Goal: Communication & Community: Answer question/provide support

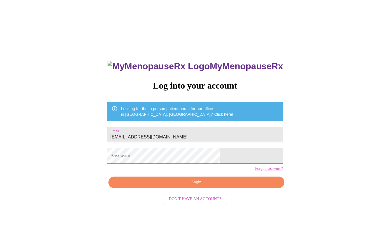
type input "[EMAIL_ADDRESS][DOMAIN_NAME]"
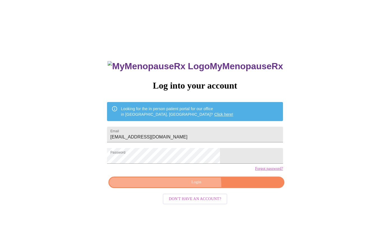
click at [178, 188] on button "Login" at bounding box center [196, 181] width 176 height 11
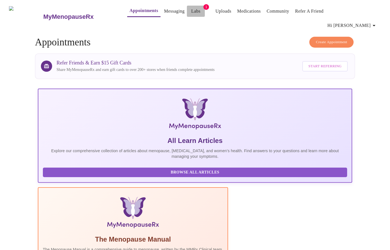
click at [191, 13] on link "Labs" at bounding box center [195, 11] width 9 height 8
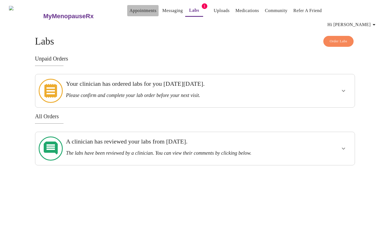
click at [133, 13] on link "Appointments" at bounding box center [142, 11] width 27 height 8
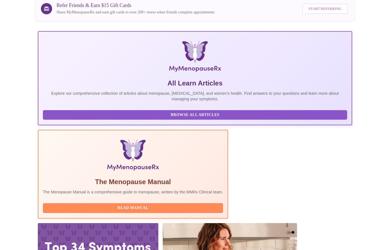
scroll to position [69, 0]
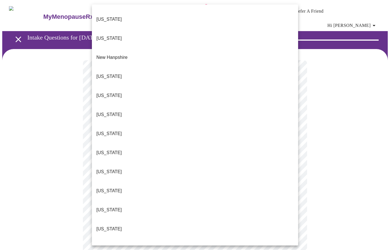
scroll to position [492, 0]
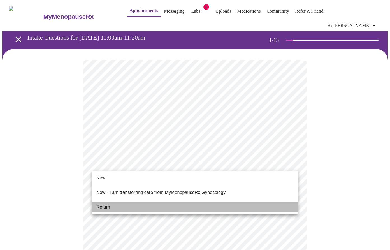
click at [143, 202] on li "Return" at bounding box center [195, 207] width 206 height 10
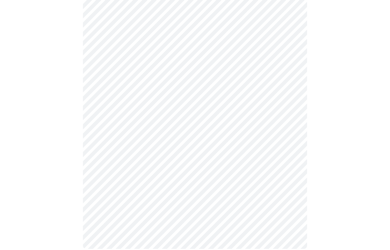
scroll to position [0, 0]
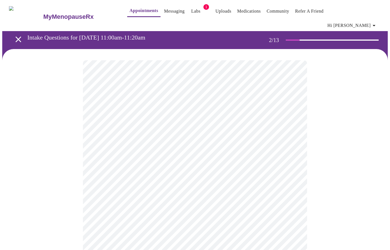
click at [213, 119] on body "MyMenopauseRx Appointments Messaging Labs 1 Uploads Medications Community Refer…" at bounding box center [194, 173] width 385 height 343
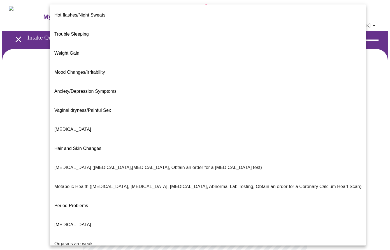
scroll to position [2, 0]
click at [136, 195] on li "Period Problems" at bounding box center [208, 204] width 316 height 19
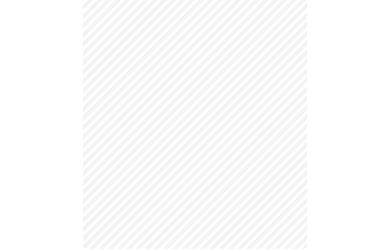
scroll to position [71, 0]
click at [225, 102] on body "MyMenopauseRx Appointments Messaging Labs 1 Uploads Medications Community Refer…" at bounding box center [194, 95] width 385 height 328
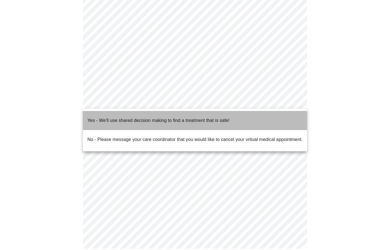
click at [223, 118] on p "Yes - We'll use shared decision making to find a treatment that is safe!" at bounding box center [158, 120] width 142 height 7
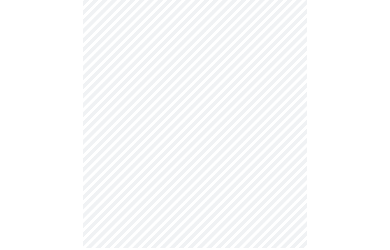
scroll to position [68, 0]
click at [240, 107] on body "MyMenopauseRx Appointments Messaging Labs 1 Uploads Medications Community Refer…" at bounding box center [194, 96] width 385 height 325
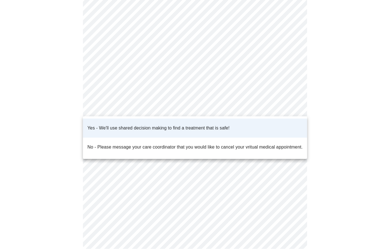
click at [332, 106] on div at bounding box center [195, 125] width 390 height 250
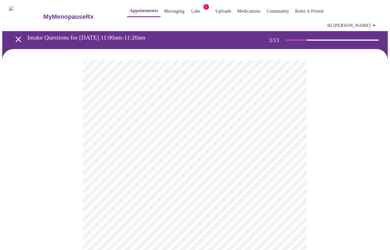
scroll to position [0, 0]
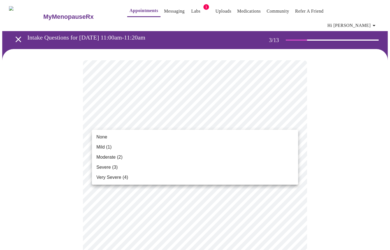
click at [209, 146] on li "Mild (1)" at bounding box center [195, 147] width 206 height 10
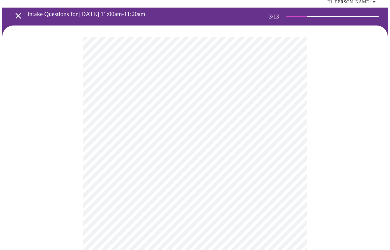
scroll to position [30, 0]
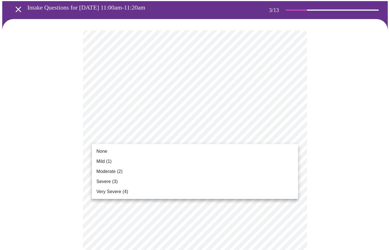
click at [202, 164] on li "Mild (1)" at bounding box center [195, 161] width 206 height 10
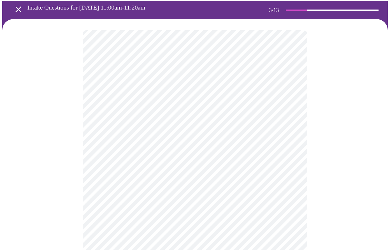
scroll to position [58, 0]
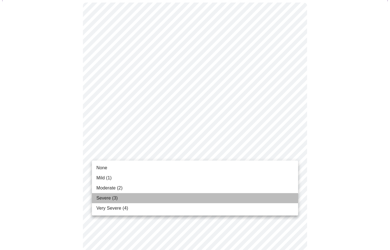
click at [198, 194] on li "Severe (3)" at bounding box center [195, 198] width 206 height 10
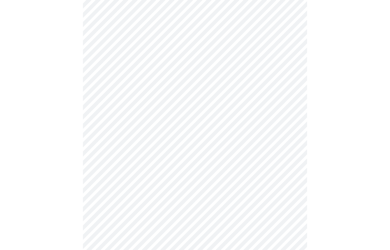
scroll to position [94, 0]
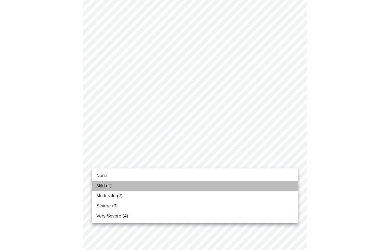
click at [189, 188] on li "Mild (1)" at bounding box center [195, 186] width 206 height 10
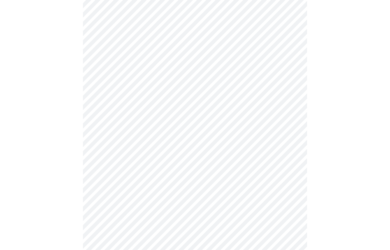
scroll to position [122, 0]
click at [186, 170] on body "MyMenopauseRx Appointments Messaging Labs 1 Uploads Medications Community Refer…" at bounding box center [194, 239] width 385 height 719
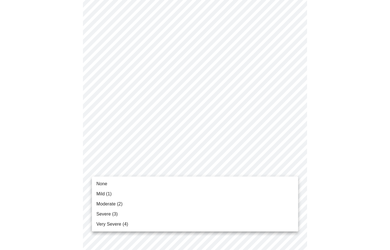
click at [185, 195] on li "Mild (1)" at bounding box center [195, 194] width 206 height 10
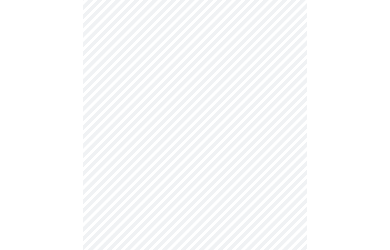
scroll to position [155, 0]
click at [184, 135] on body "MyMenopauseRx Appointments Messaging Labs 1 Uploads Medications Community Refer…" at bounding box center [194, 203] width 385 height 712
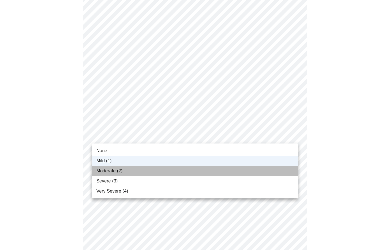
click at [177, 169] on li "Moderate (2)" at bounding box center [195, 171] width 206 height 10
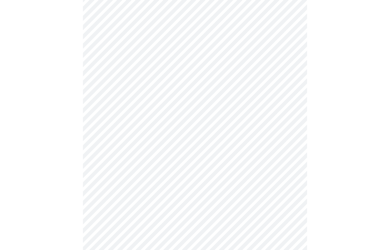
scroll to position [192, 0]
click at [174, 134] on body "MyMenopauseRx Appointments Messaging Labs 1 Uploads Medications Community Refer…" at bounding box center [194, 166] width 385 height 712
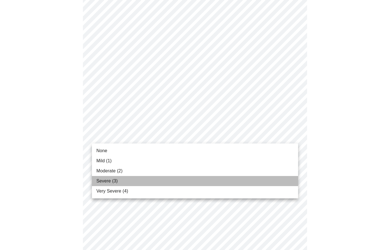
click at [175, 182] on li "Severe (3)" at bounding box center [195, 181] width 206 height 10
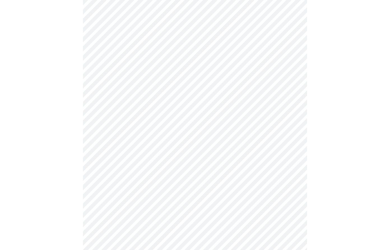
scroll to position [222, 0]
click at [168, 150] on body "MyMenopauseRx Appointments Messaging Labs 1 Uploads Medications Community Refer…" at bounding box center [194, 132] width 385 height 704
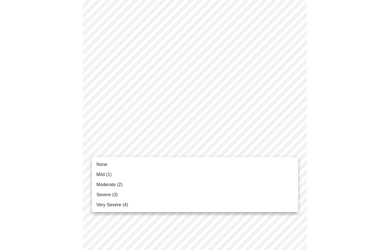
click at [166, 184] on li "Moderate (2)" at bounding box center [195, 184] width 206 height 10
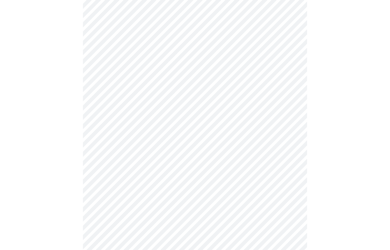
scroll to position [260, 0]
click at [167, 157] on body "MyMenopauseRx Appointments Messaging Labs 1 Uploads Medications Community Refer…" at bounding box center [194, 90] width 385 height 696
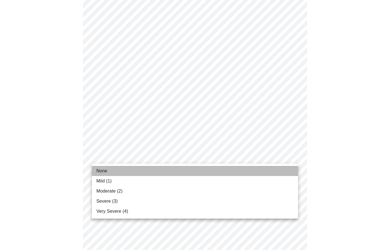
click at [164, 170] on li "None" at bounding box center [195, 171] width 206 height 10
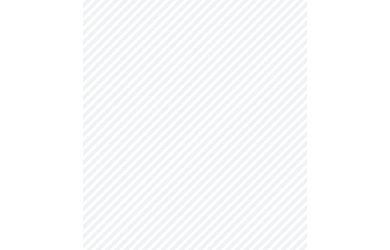
scroll to position [295, 0]
click at [164, 170] on body "MyMenopauseRx Appointments Messaging Labs 1 Uploads Medications Community Refer…" at bounding box center [194, 51] width 385 height 689
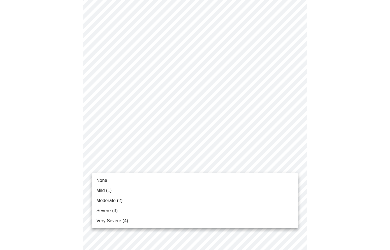
click at [167, 192] on li "Mild (1)" at bounding box center [195, 190] width 206 height 10
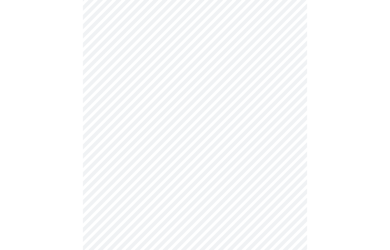
scroll to position [330, 0]
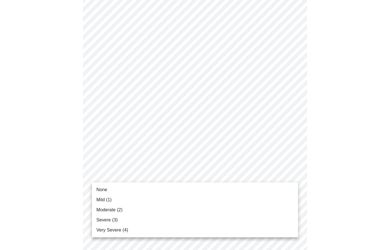
click at [170, 174] on body "MyMenopauseRx Appointments Messaging Labs 1 Uploads Medications Community Refer…" at bounding box center [194, 12] width 385 height 681
click at [167, 191] on li "None" at bounding box center [195, 189] width 206 height 10
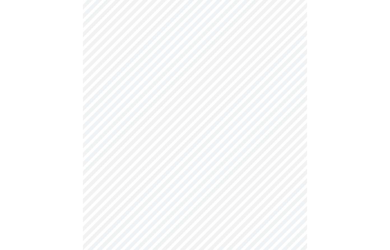
scroll to position [367, 0]
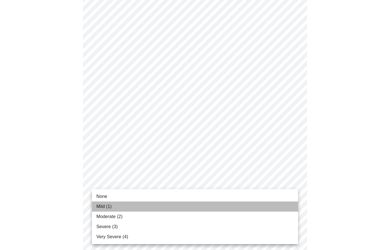
click at [165, 206] on li "Mild (1)" at bounding box center [195, 206] width 206 height 10
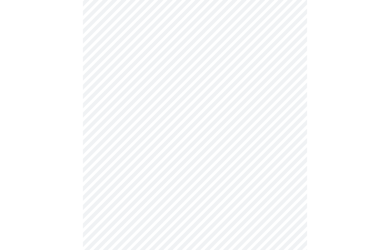
scroll to position [252, 0]
click at [110, 94] on body "MyMenopauseRx Appointments Messaging Labs 1 Uploads Medications Community Refer…" at bounding box center [194, 29] width 385 height 559
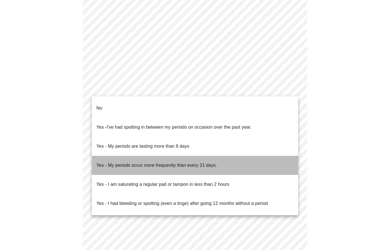
click at [123, 162] on p "Yes - My periods occur more frequently than every 21 days." at bounding box center [156, 165] width 121 height 7
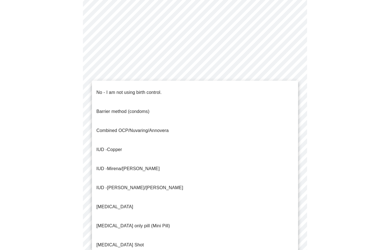
click at [123, 134] on body "MyMenopauseRx Appointments Messaging Labs 1 Uploads Medications Community Refer…" at bounding box center [194, 28] width 385 height 556
click at [131, 91] on p "No - I am not using birth control." at bounding box center [128, 92] width 65 height 7
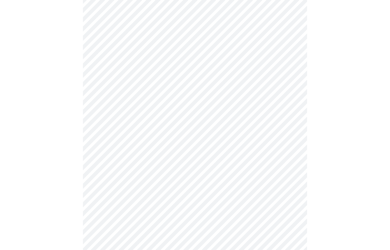
scroll to position [276, 0]
click at [139, 148] on body "MyMenopauseRx Appointments Messaging Labs 1 Uploads Medications Community Refer…" at bounding box center [194, 2] width 385 height 553
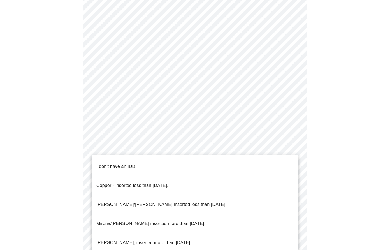
click at [137, 160] on li "I don't have an IUD." at bounding box center [195, 166] width 206 height 19
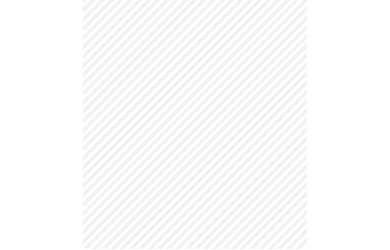
scroll to position [292, 0]
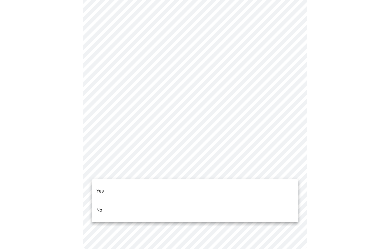
click at [137, 200] on li "No" at bounding box center [195, 209] width 206 height 19
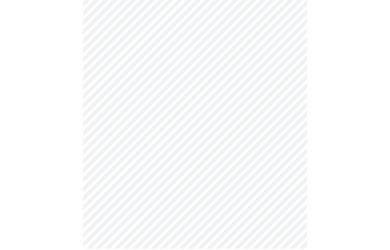
scroll to position [0, 0]
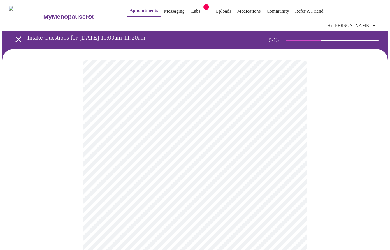
click at [185, 149] on body "MyMenopauseRx Appointments Messaging Labs 1 Uploads Medications Community Refer…" at bounding box center [194, 212] width 385 height 421
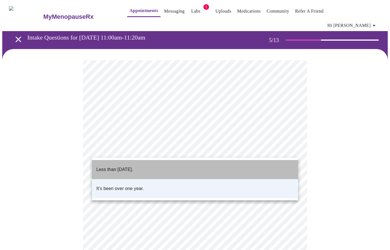
click at [177, 168] on li "Less than [DATE]." at bounding box center [195, 169] width 206 height 19
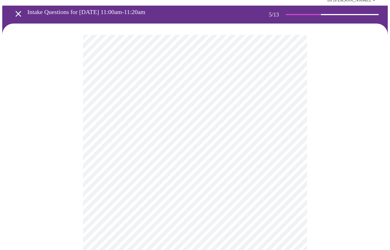
scroll to position [37, 0]
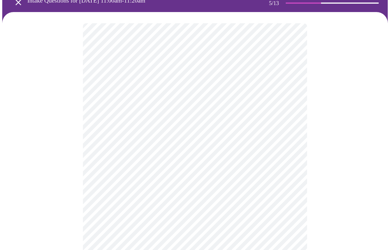
click at [179, 161] on body "MyMenopauseRx Appointments Messaging Labs 1 Uploads Medications Community Refer…" at bounding box center [194, 175] width 385 height 421
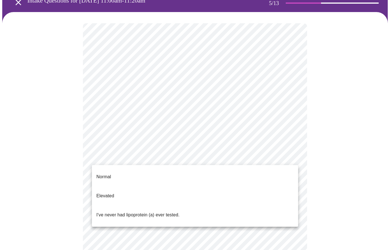
click at [173, 192] on li "Elevated" at bounding box center [195, 195] width 206 height 19
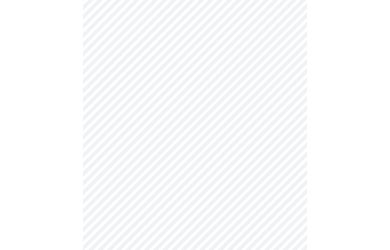
scroll to position [138, 0]
click at [75, 104] on div at bounding box center [194, 96] width 385 height 371
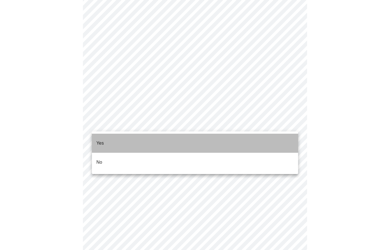
click at [233, 141] on li "Yes" at bounding box center [195, 143] width 206 height 19
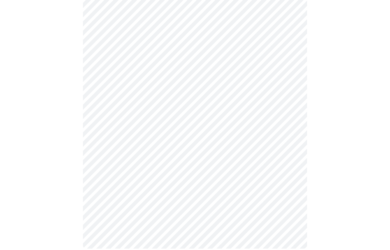
scroll to position [473, 0]
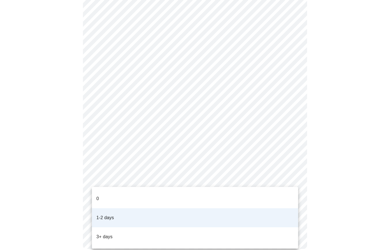
click at [137, 191] on li "0" at bounding box center [195, 198] width 206 height 19
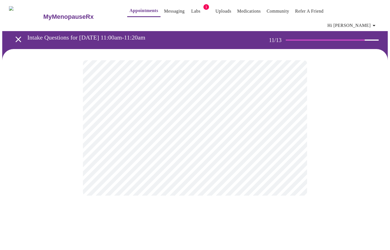
scroll to position [0, 0]
click at [20, 118] on div at bounding box center [194, 128] width 385 height 158
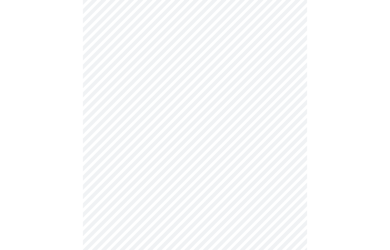
scroll to position [20, 0]
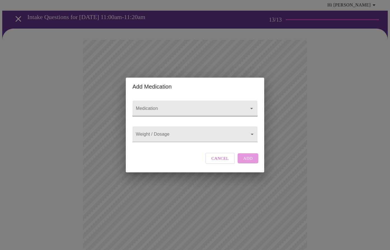
click at [159, 106] on input "Medication" at bounding box center [187, 111] width 104 height 10
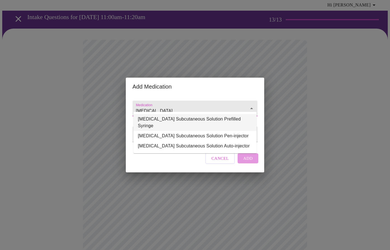
click at [150, 116] on li "[MEDICAL_DATA] Subcutaneous Solution Prefilled Syringe" at bounding box center [194, 122] width 123 height 17
type input "[MEDICAL_DATA] Subcutaneous Solution Prefilled Syringe"
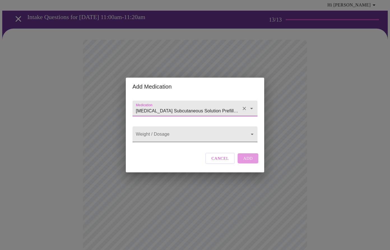
click at [157, 133] on body "MyMenopauseRx Appointments Messaging Labs 1 Uploads Medications Community Refer…" at bounding box center [194, 222] width 385 height 480
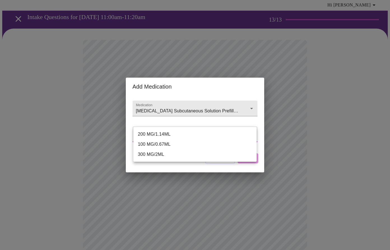
click at [158, 144] on li "100 MG/0.67ML" at bounding box center [194, 144] width 123 height 10
type input "100 MG/0.67ML"
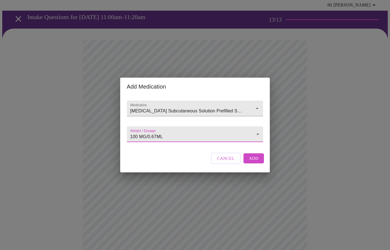
click at [251, 162] on span "Add" at bounding box center [254, 158] width 10 height 7
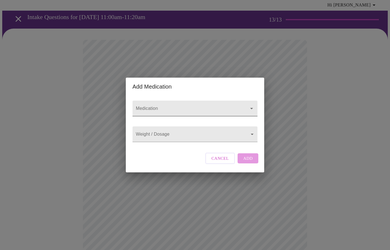
click at [161, 106] on input "Medication" at bounding box center [187, 111] width 104 height 10
click at [174, 120] on li "[MEDICAL_DATA] Inhalation Aerosol" at bounding box center [194, 119] width 123 height 10
type input "[MEDICAL_DATA] Inhalation Aerosol"
click at [202, 135] on body "MyMenopauseRx Appointments Messaging Labs 1 Uploads Medications Community Refer…" at bounding box center [194, 232] width 385 height 501
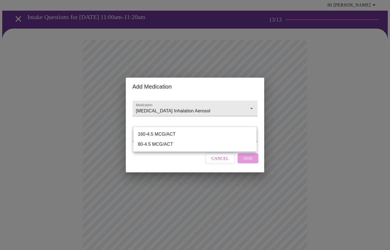
click at [202, 135] on li "160-4.5 MCG/ACT" at bounding box center [194, 134] width 123 height 10
type input "160-4.5 MCG/ACT"
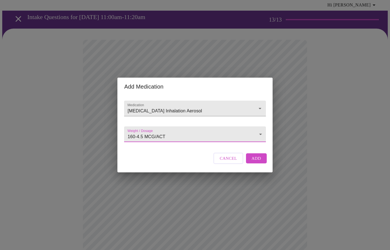
click at [256, 162] on span "Add" at bounding box center [256, 158] width 10 height 7
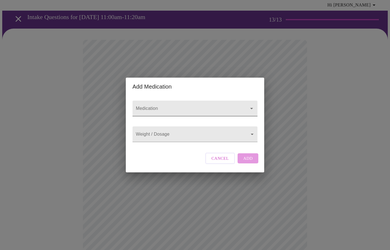
click at [200, 106] on input "Medication" at bounding box center [187, 111] width 104 height 10
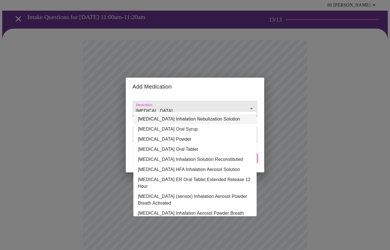
click at [183, 115] on li "[MEDICAL_DATA] Inhalation Nebulization Solution" at bounding box center [194, 119] width 123 height 10
type input "[MEDICAL_DATA] Inhalation Nebulization Solution"
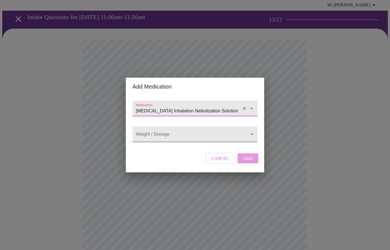
click at [216, 137] on body "MyMenopauseRx Appointments Messaging Labs 1 Uploads Medications Community Refer…" at bounding box center [194, 242] width 385 height 521
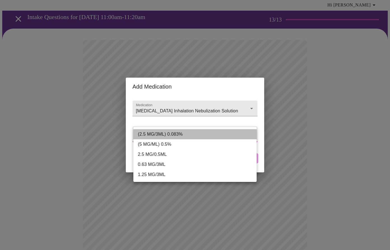
click at [217, 129] on li "(2.5 MG/3ML) 0.083%" at bounding box center [194, 134] width 123 height 10
type input "(2.5 MG/3ML) 0.083%"
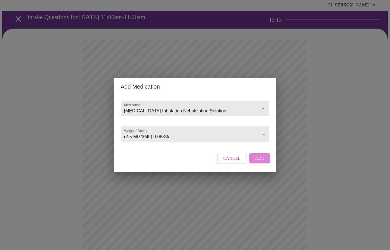
click at [261, 162] on span "Add" at bounding box center [260, 158] width 10 height 7
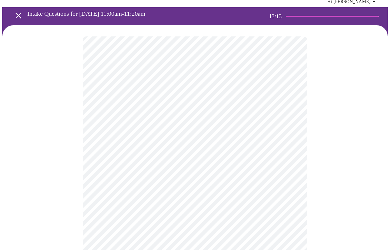
scroll to position [45, 0]
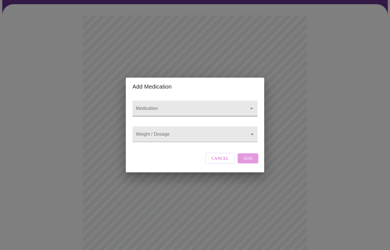
click at [190, 107] on input "Medication" at bounding box center [187, 111] width 104 height 10
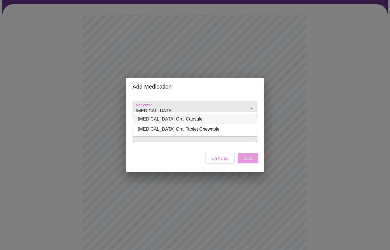
click at [171, 121] on li "[MEDICAL_DATA] Oral Capsule" at bounding box center [194, 119] width 123 height 10
type input "[MEDICAL_DATA] Oral Capsule"
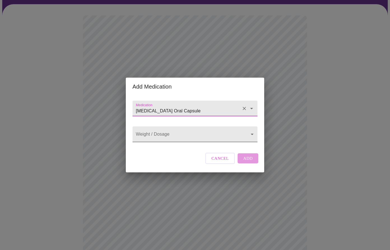
click at [171, 134] on body "MyMenopauseRx Appointments Messaging Labs 1 Uploads Medications Community Refer…" at bounding box center [194, 231] width 385 height 548
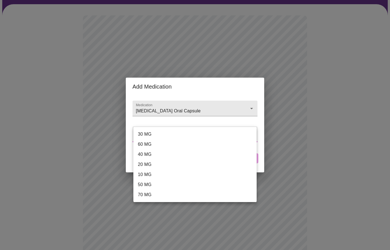
click at [166, 157] on li "40 MG" at bounding box center [194, 154] width 123 height 10
type input "40 MG"
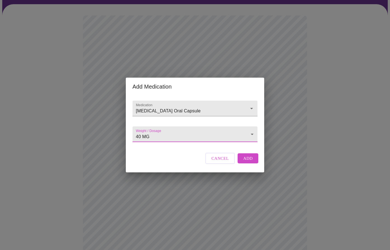
click at [249, 162] on span "Add" at bounding box center [248, 158] width 10 height 7
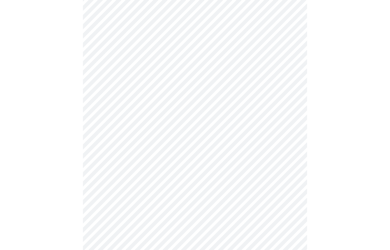
scroll to position [106, 0]
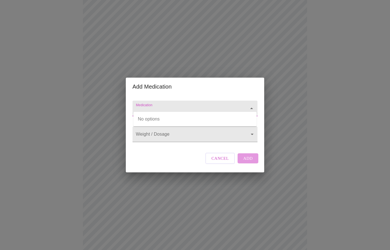
click at [176, 106] on input "Medication" at bounding box center [187, 111] width 104 height 10
click at [168, 106] on input "spirolactone" at bounding box center [187, 111] width 104 height 10
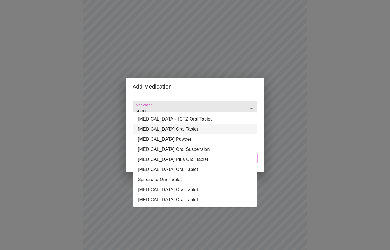
click at [179, 127] on li "[MEDICAL_DATA] Oral Tablet" at bounding box center [194, 129] width 123 height 10
type input "[MEDICAL_DATA] Oral Tablet"
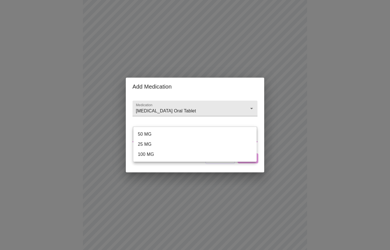
click at [184, 134] on body "MyMenopauseRx Appointments Messaging Labs 1 Uploads Medications Community Refer…" at bounding box center [194, 180] width 385 height 569
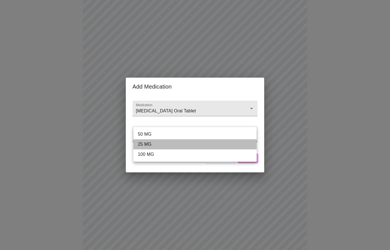
click at [183, 143] on li "25 MG" at bounding box center [194, 144] width 123 height 10
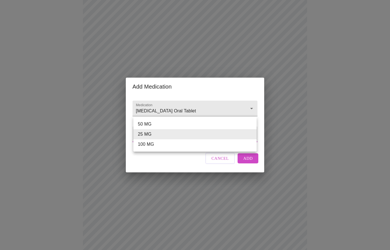
click at [226, 132] on body "MyMenopauseRx Appointments Messaging Labs 1 Uploads Medications Community Refer…" at bounding box center [194, 180] width 385 height 569
click at [219, 123] on li "50 MG" at bounding box center [194, 124] width 123 height 10
type input "50 MG"
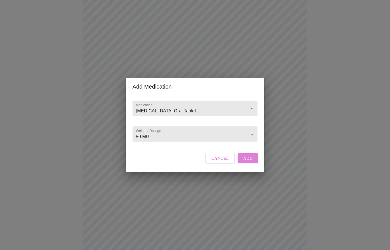
click at [248, 162] on span "Add" at bounding box center [248, 158] width 10 height 7
click at [191, 100] on div at bounding box center [194, 108] width 125 height 16
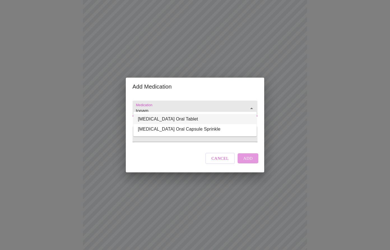
click at [156, 119] on li "[MEDICAL_DATA] Oral Tablet" at bounding box center [194, 119] width 123 height 10
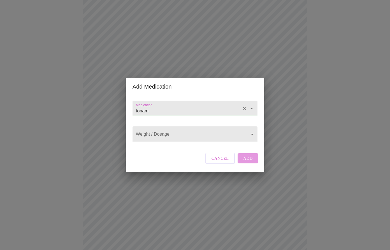
type input "[MEDICAL_DATA] Oral Tablet"
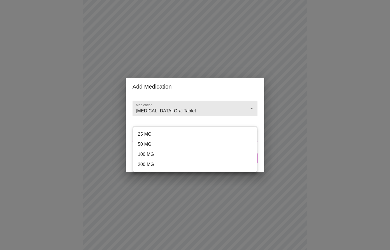
click at [169, 132] on body "MyMenopauseRx Appointments Messaging Labs 1 Uploads Medications Community Refer…" at bounding box center [194, 191] width 385 height 590
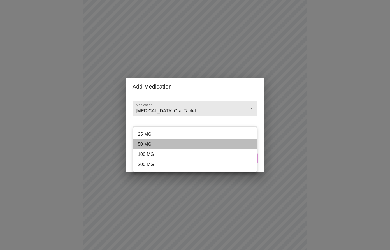
click at [167, 141] on li "50 MG" at bounding box center [194, 144] width 123 height 10
type input "50 MG"
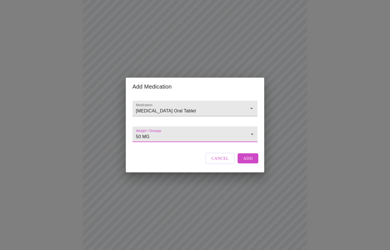
click at [251, 162] on span "Add" at bounding box center [248, 158] width 10 height 7
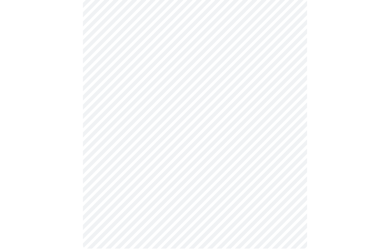
scroll to position [353, 0]
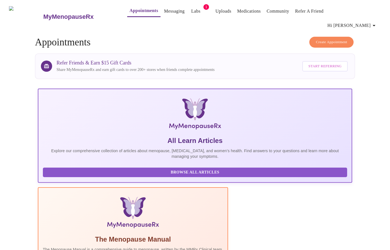
click at [191, 10] on link "Labs" at bounding box center [195, 11] width 9 height 8
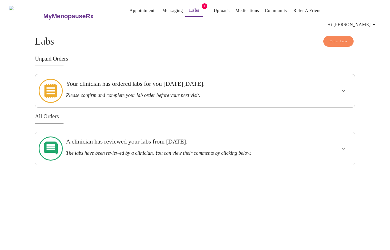
click at [344, 145] on icon "show more" at bounding box center [343, 148] width 7 height 7
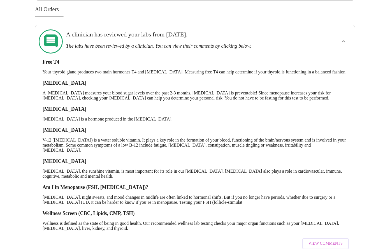
scroll to position [107, 0]
click at [320, 240] on span "View Comments" at bounding box center [325, 243] width 34 height 7
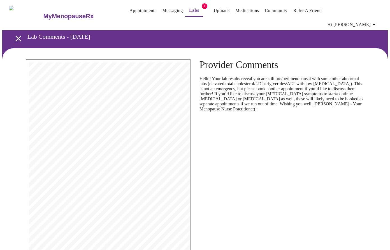
click at [189, 12] on link "Labs" at bounding box center [194, 10] width 10 height 8
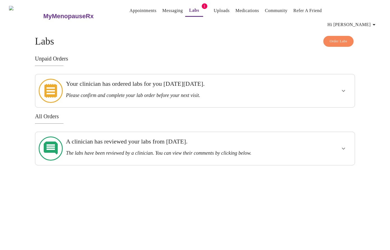
click at [214, 13] on link "Uploads" at bounding box center [222, 11] width 16 height 8
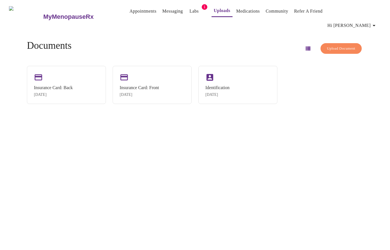
click at [329, 45] on span "Upload Document" at bounding box center [341, 48] width 28 height 6
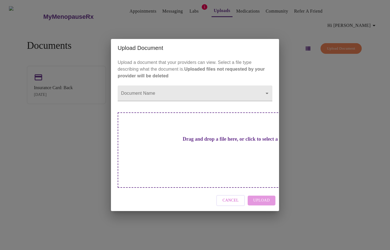
click at [253, 29] on div "Upload Document Upload a document that your providers can view. Select a file t…" at bounding box center [195, 125] width 390 height 250
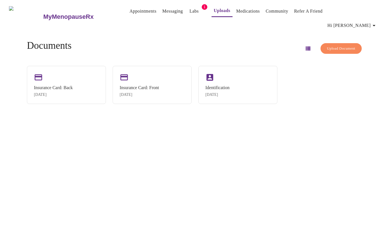
click at [163, 11] on link "Messaging" at bounding box center [172, 11] width 20 height 8
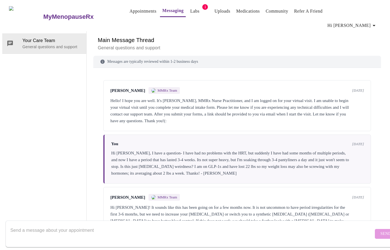
scroll to position [95, 0]
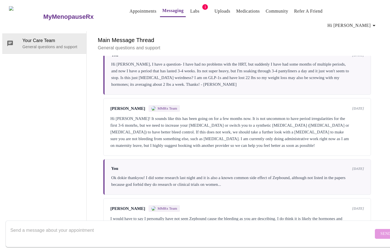
click at [249, 225] on textarea "Send a message about your appointment" at bounding box center [191, 234] width 363 height 18
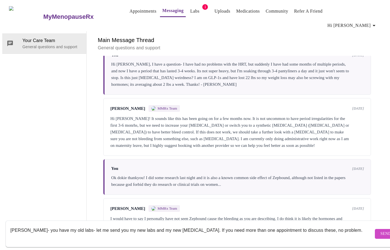
type textarea "[PERSON_NAME]- you have my old labs- let me send you my new labs and my new [ME…"
click at [380, 230] on span "Send" at bounding box center [385, 233] width 11 height 7
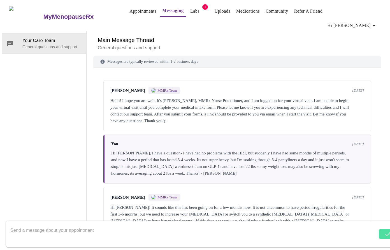
scroll to position [0, 0]
click at [214, 11] on link "Uploads" at bounding box center [222, 11] width 16 height 8
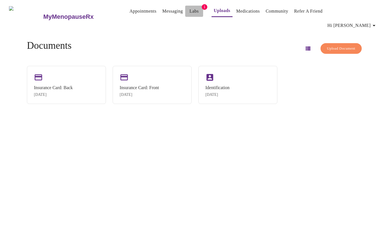
click at [189, 12] on link "Labs" at bounding box center [193, 11] width 9 height 8
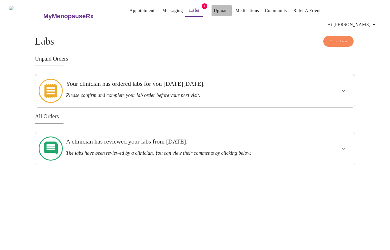
click at [214, 11] on link "Uploads" at bounding box center [222, 11] width 16 height 8
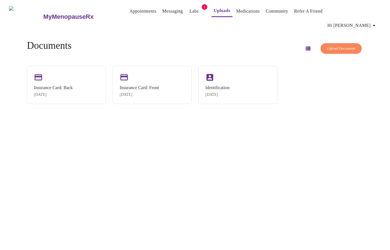
click at [330, 45] on span "Upload Document" at bounding box center [341, 48] width 28 height 6
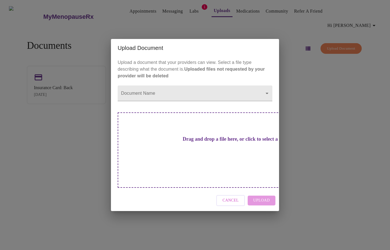
click at [258, 190] on div "Cancel Upload" at bounding box center [195, 200] width 168 height 21
click at [249, 104] on body "MyMenopauseRx Appointments Messaging Labs 1 Uploads Medications Community Refer…" at bounding box center [194, 127] width 385 height 250
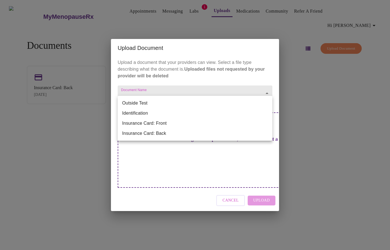
click at [222, 105] on li "Outside Test" at bounding box center [195, 103] width 155 height 10
type input "Outside Test"
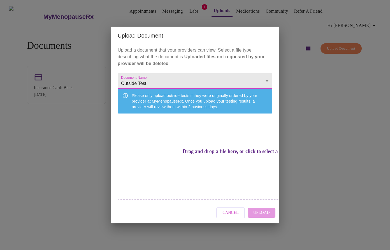
click at [259, 204] on div "Cancel Upload" at bounding box center [195, 212] width 168 height 21
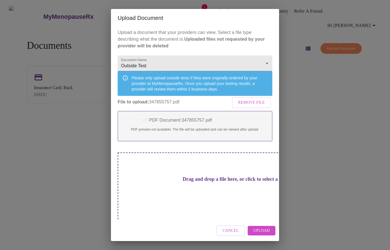
click at [265, 227] on span "Upload" at bounding box center [261, 230] width 17 height 7
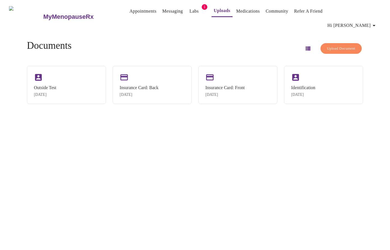
click at [333, 45] on span "Upload Document" at bounding box center [341, 48] width 28 height 6
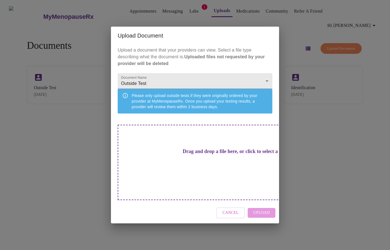
click at [260, 205] on div "Cancel Upload" at bounding box center [195, 212] width 168 height 21
click at [220, 171] on div "Drag and drop a file here, or click to select a file" at bounding box center [234, 162] width 233 height 75
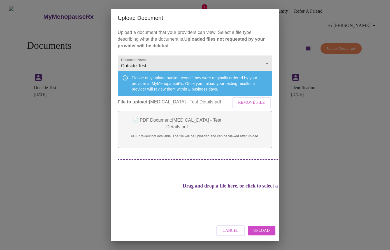
click at [260, 231] on span "Upload" at bounding box center [261, 230] width 17 height 7
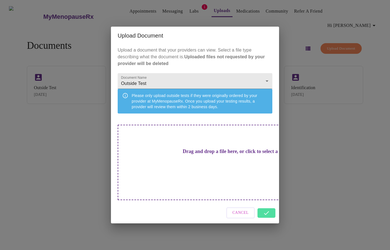
click at [265, 204] on div "Cancel" at bounding box center [195, 212] width 168 height 21
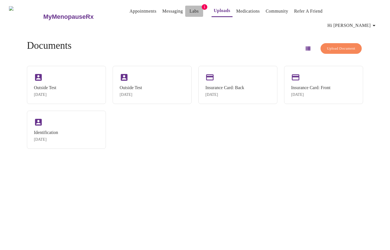
click at [189, 13] on link "Labs" at bounding box center [193, 11] width 9 height 8
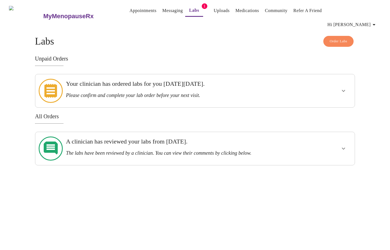
click at [343, 87] on icon "show more" at bounding box center [343, 90] width 7 height 7
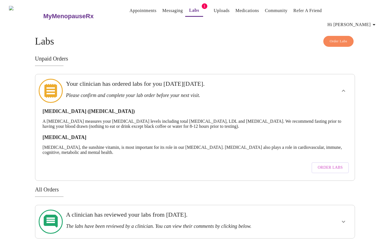
click at [165, 12] on link "Messaging" at bounding box center [172, 11] width 20 height 8
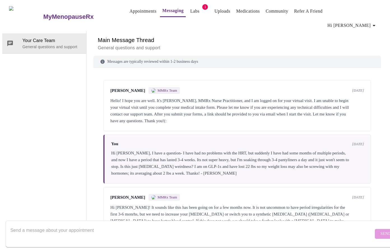
scroll to position [135, 0]
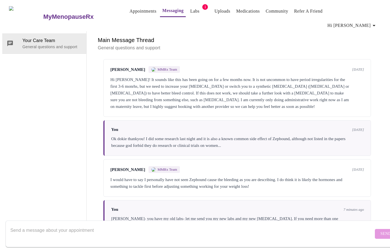
click at [266, 225] on textarea "Send a message about your appointment" at bounding box center [191, 234] width 363 height 18
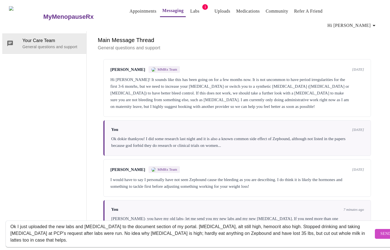
scroll to position [21, 0]
click at [233, 228] on textarea "Ok I just uploaded the new labs and [MEDICAL_DATA] to the document section of m…" at bounding box center [191, 234] width 363 height 18
click at [154, 228] on textarea "Ok I just uploaded the new labs and [MEDICAL_DATA] to the document section of m…" at bounding box center [191, 234] width 363 height 18
click at [66, 232] on textarea "Ok I just uploaded the new labs and [MEDICAL_DATA] to the document section of m…" at bounding box center [191, 234] width 363 height 18
type textarea "Ok I just uploaded the new labs and [MEDICAL_DATA] to the document section of m…"
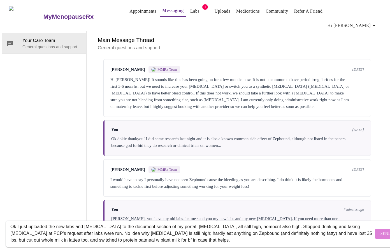
click at [380, 230] on span "Send" at bounding box center [385, 233] width 11 height 7
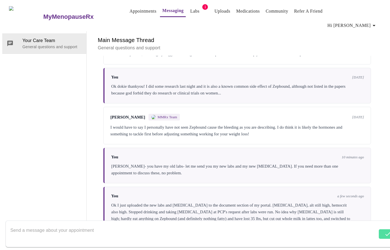
scroll to position [189, 0]
